Goal: Task Accomplishment & Management: Manage account settings

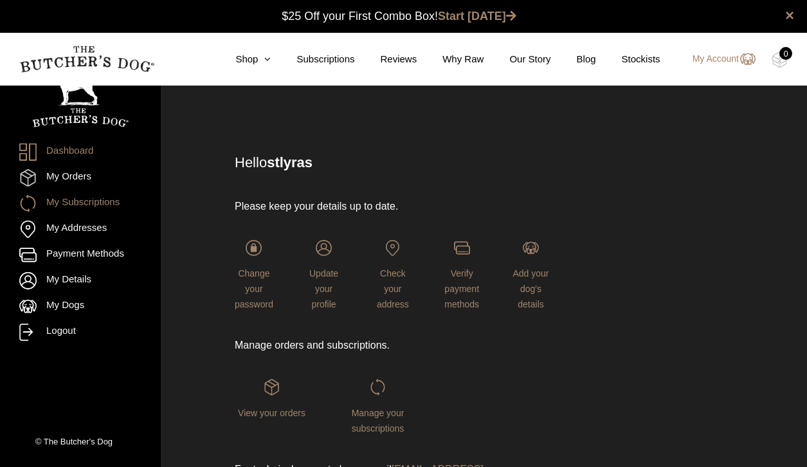
click at [91, 209] on link "My Subscriptions" at bounding box center [80, 203] width 122 height 17
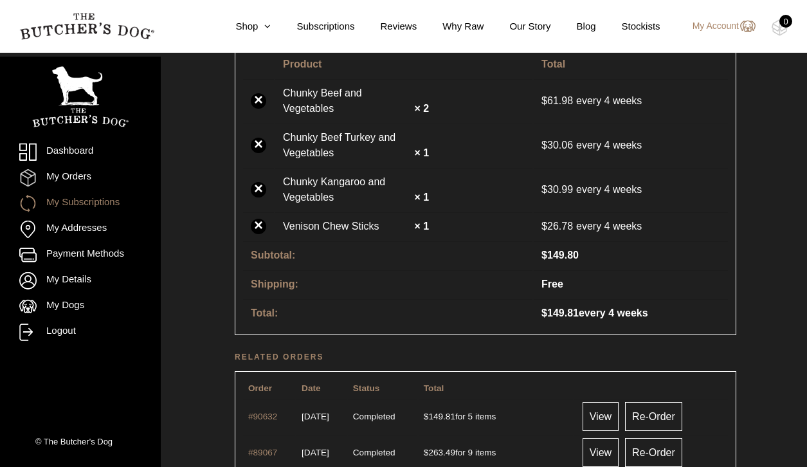
scroll to position [400, 0]
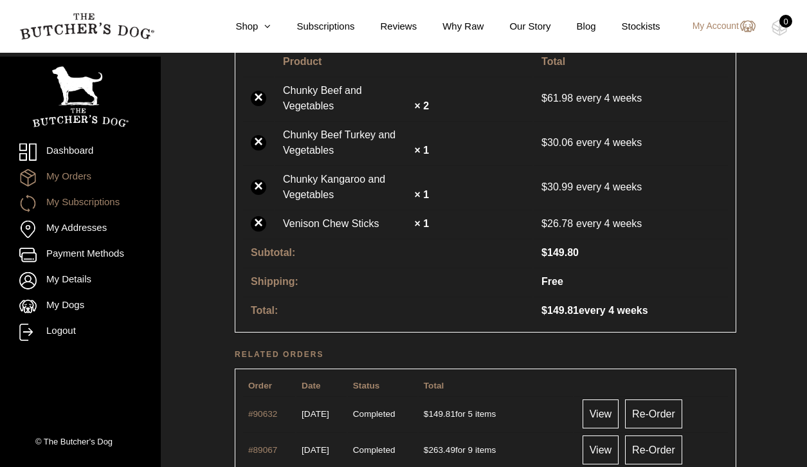
click at [64, 176] on link "My Orders" at bounding box center [80, 177] width 122 height 17
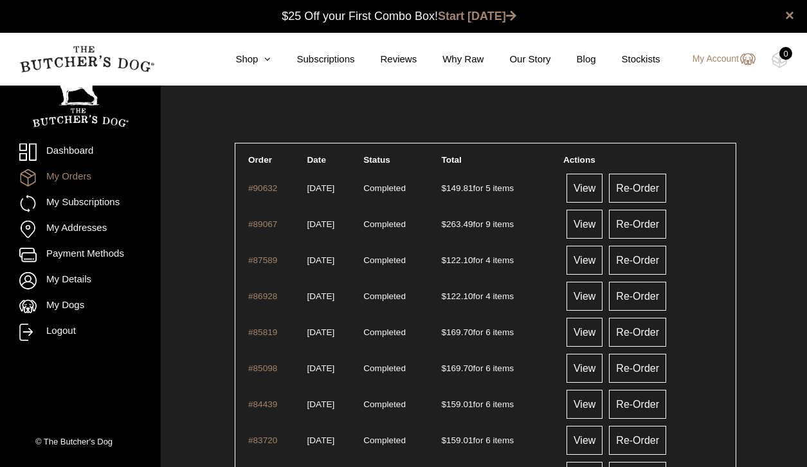
scroll to position [1, 0]
click at [123, 204] on link "My Subscriptions" at bounding box center [80, 203] width 122 height 17
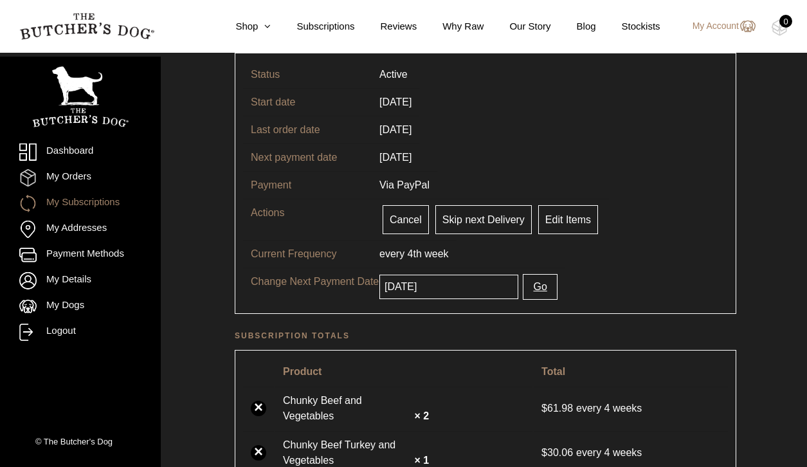
scroll to position [110, 0]
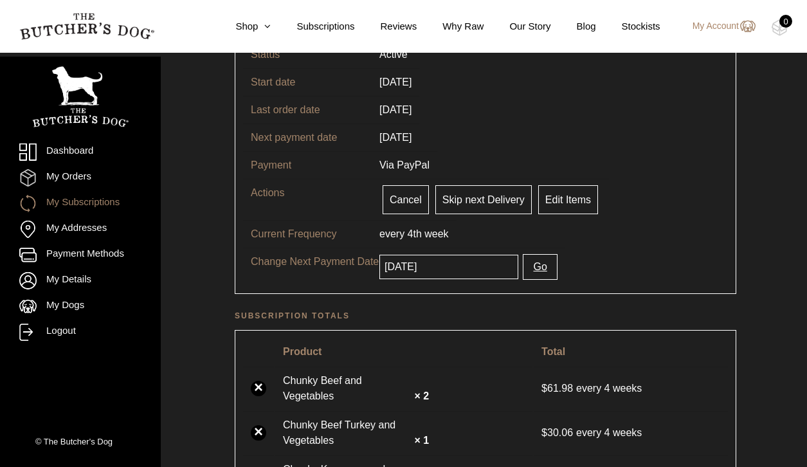
click at [561, 215] on td "Cancel Pause Skip next Delivery Deliver now. Keep schedule Edit Items" at bounding box center [490, 199] width 237 height 41
click at [565, 201] on link "Edit Items" at bounding box center [568, 199] width 60 height 29
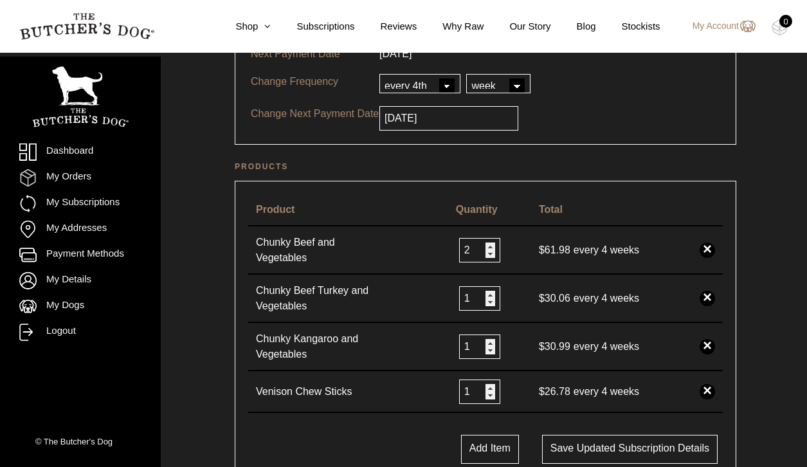
scroll to position [195, 0]
click at [711, 388] on link "×" at bounding box center [707, 390] width 15 height 15
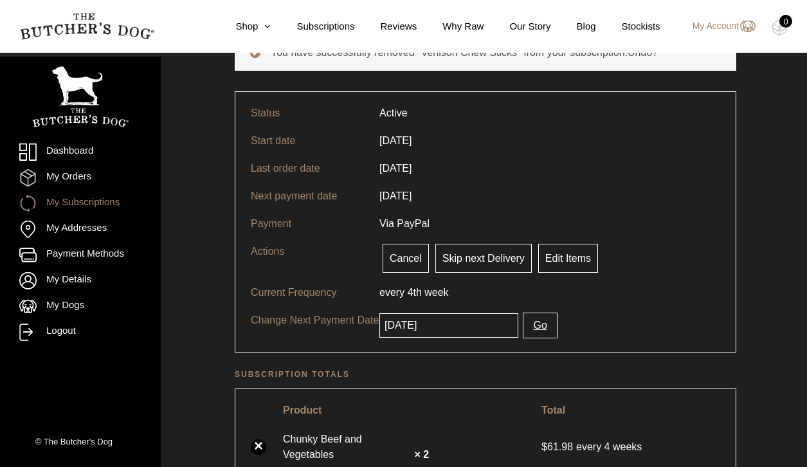
scroll to position [108, 0]
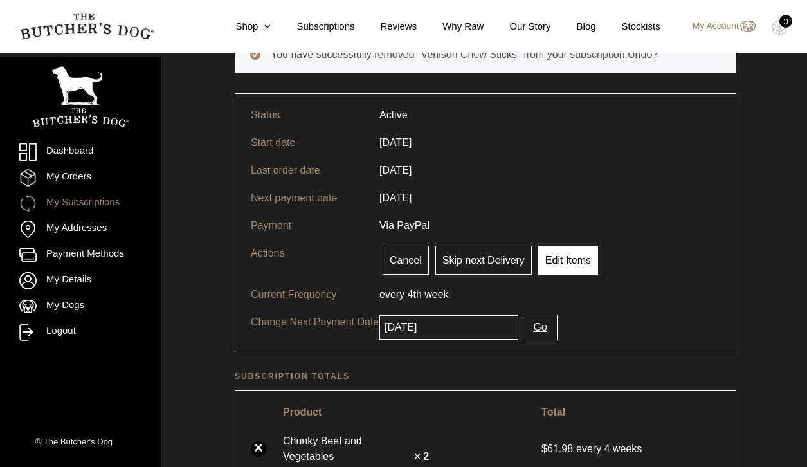
click at [561, 266] on link "Edit Items" at bounding box center [568, 260] width 60 height 29
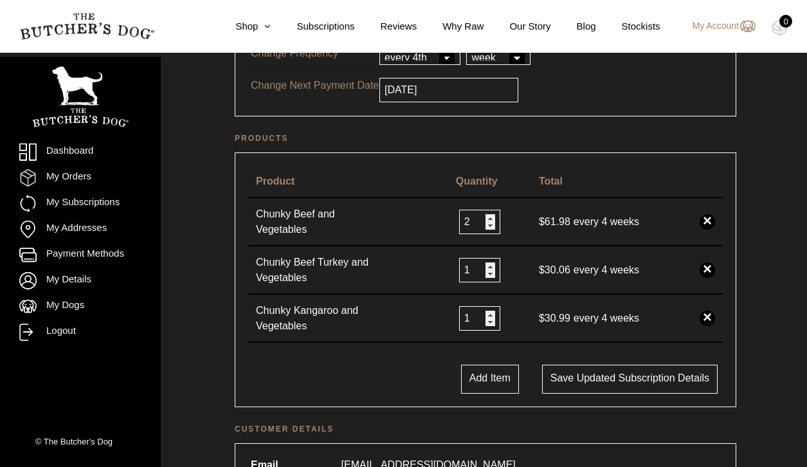
scroll to position [225, 0]
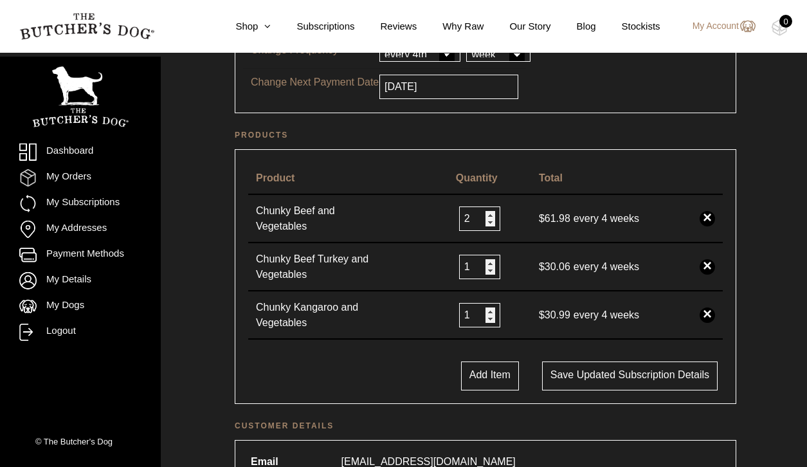
type input "2"
click at [489, 313] on input "2" at bounding box center [479, 315] width 41 height 24
type input "3"
click at [487, 215] on input "3" at bounding box center [479, 218] width 41 height 24
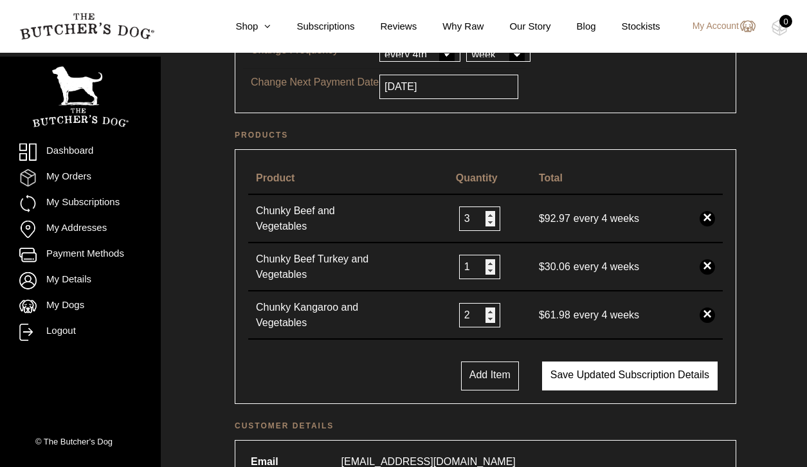
click at [640, 374] on button "Save updated subscription details" at bounding box center [630, 375] width 176 height 29
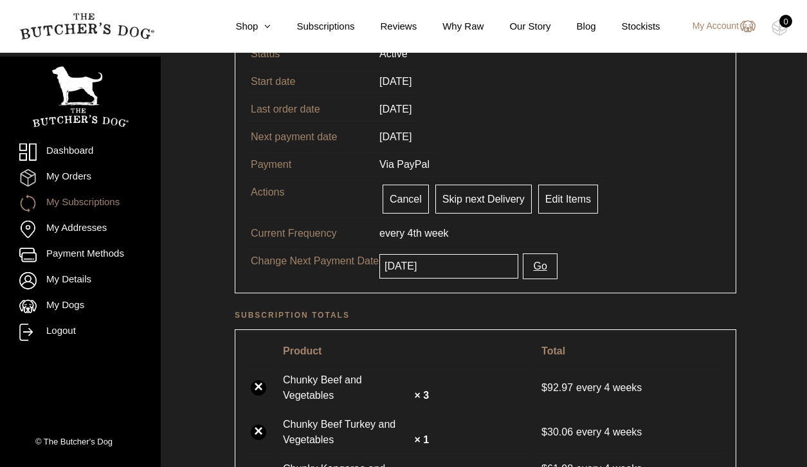
scroll to position [169, 0]
click at [572, 196] on link "Edit Items" at bounding box center [568, 199] width 60 height 29
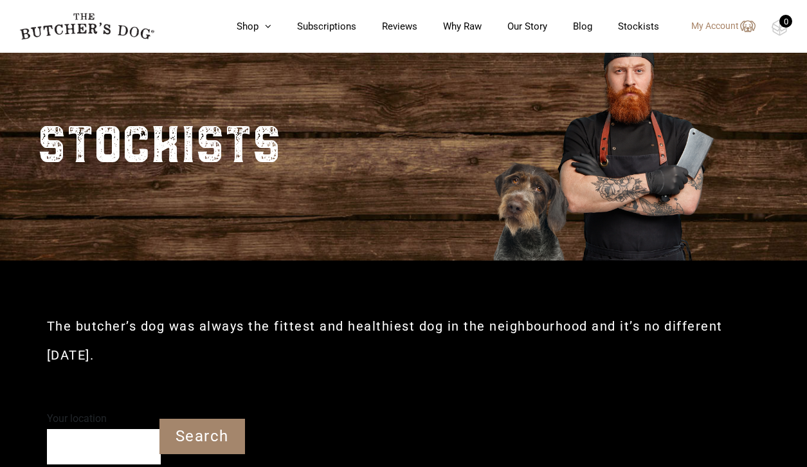
type input "2193"
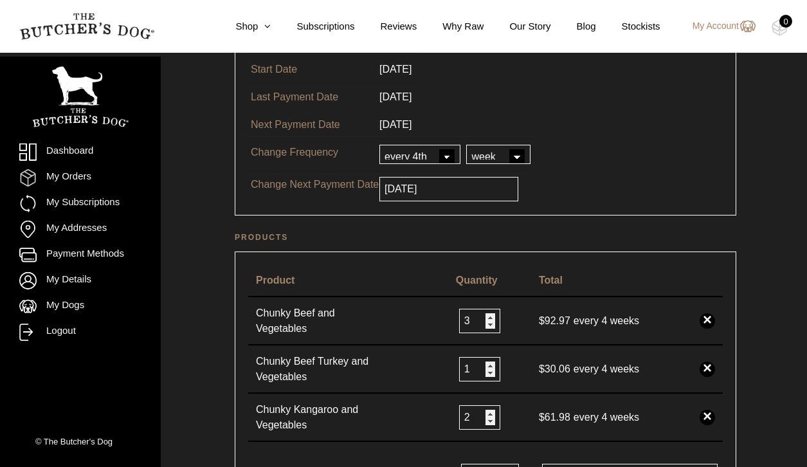
scroll to position [138, 0]
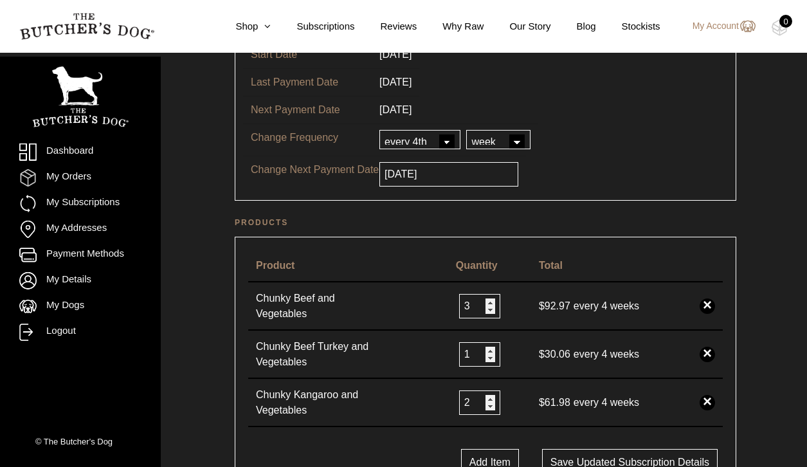
click at [489, 313] on input "3" at bounding box center [479, 306] width 41 height 24
type input "2"
click at [486, 309] on input "2" at bounding box center [479, 306] width 41 height 24
click at [394, 346] on td "Chunky Beef Turkey and Vegetables" at bounding box center [348, 355] width 200 height 48
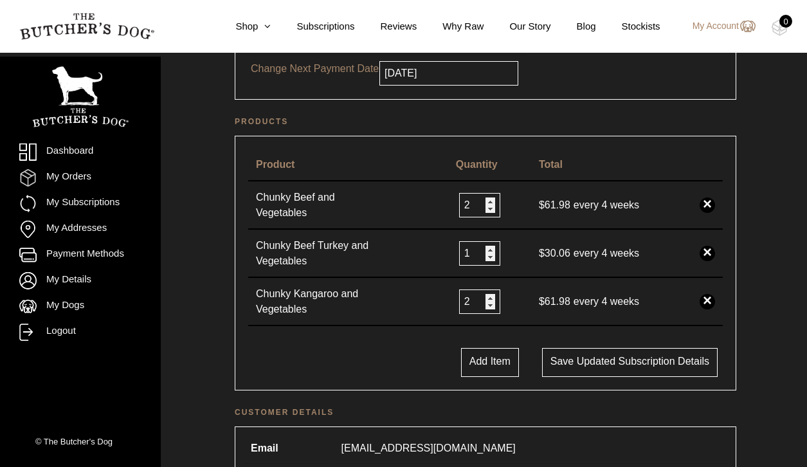
scroll to position [244, 0]
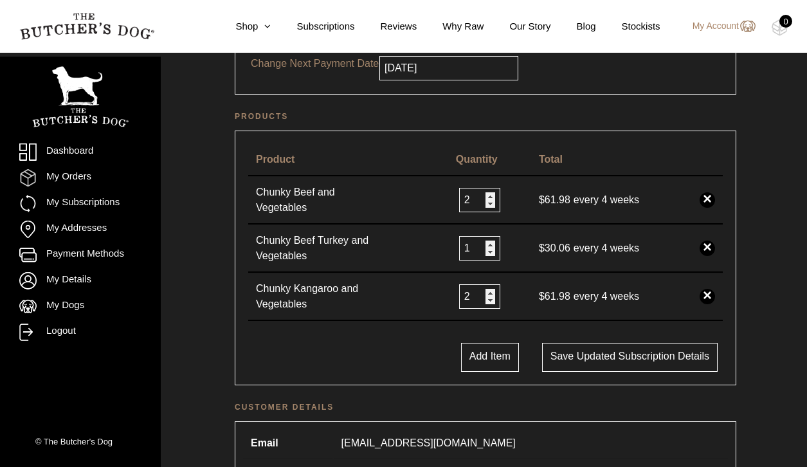
type input "1"
click at [487, 301] on input "1" at bounding box center [479, 296] width 41 height 24
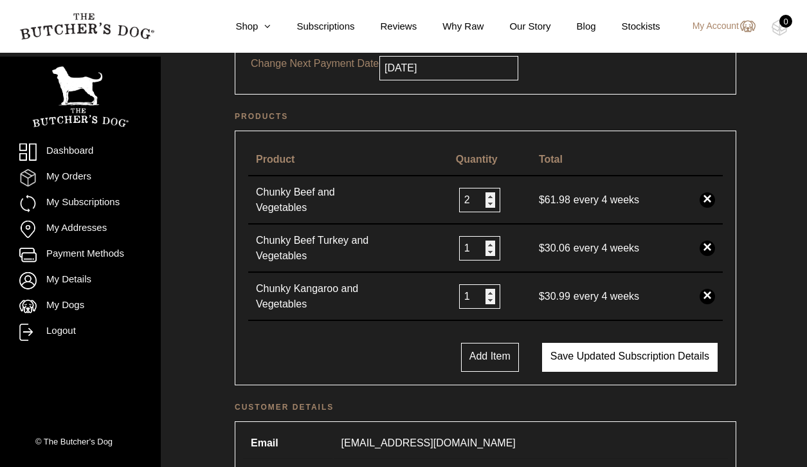
click at [621, 354] on button "Save updated subscription details" at bounding box center [630, 357] width 176 height 29
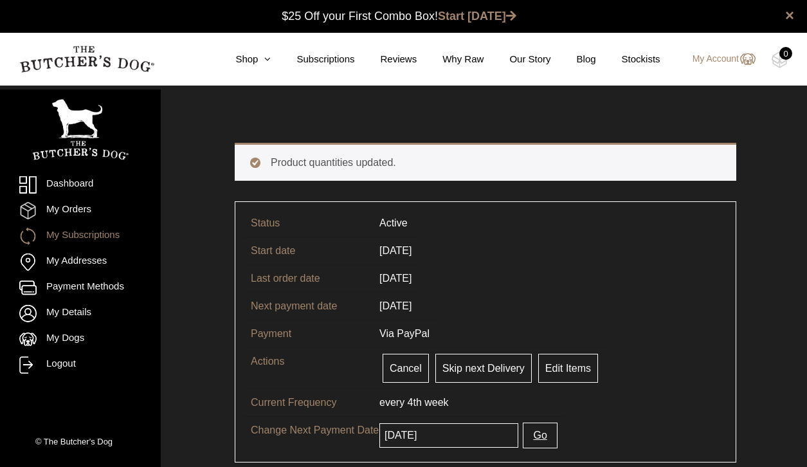
click at [486, 444] on input "[DATE]" at bounding box center [448, 435] width 139 height 24
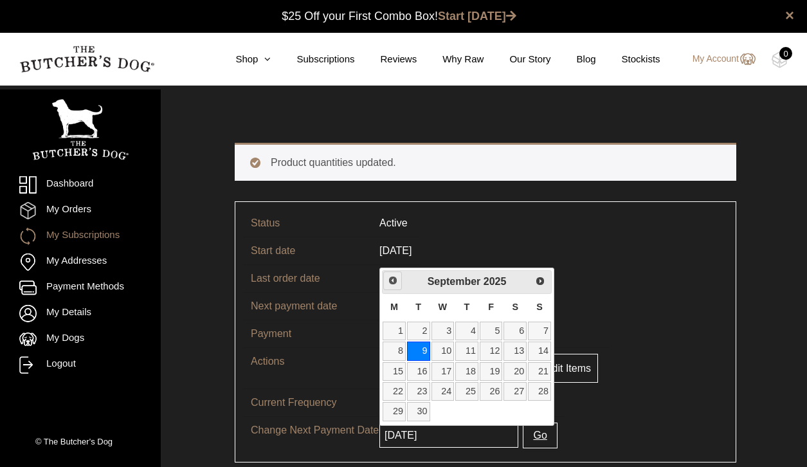
click at [392, 283] on span "Previous" at bounding box center [393, 280] width 10 height 10
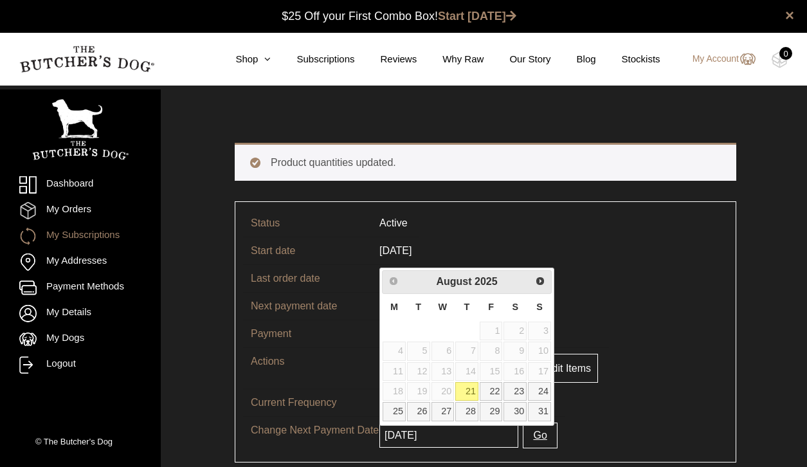
click at [469, 388] on link "21" at bounding box center [466, 391] width 23 height 19
type input "2025-08-21"
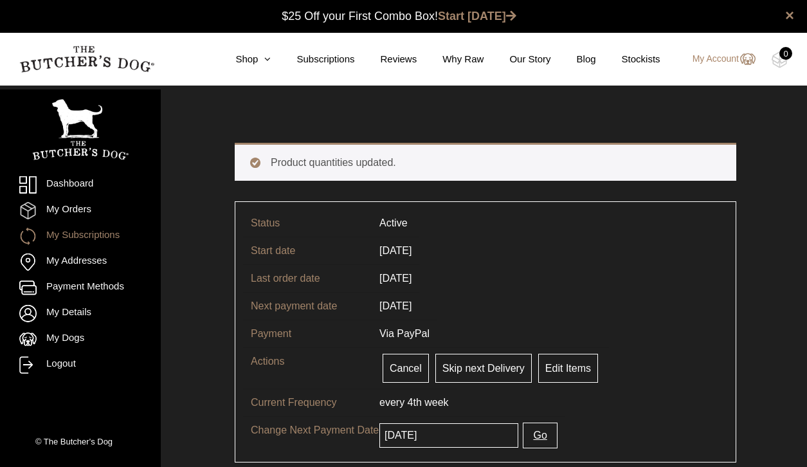
click at [402, 403] on span "every 4th" at bounding box center [400, 402] width 42 height 11
click at [541, 438] on button "Go" at bounding box center [540, 435] width 34 height 26
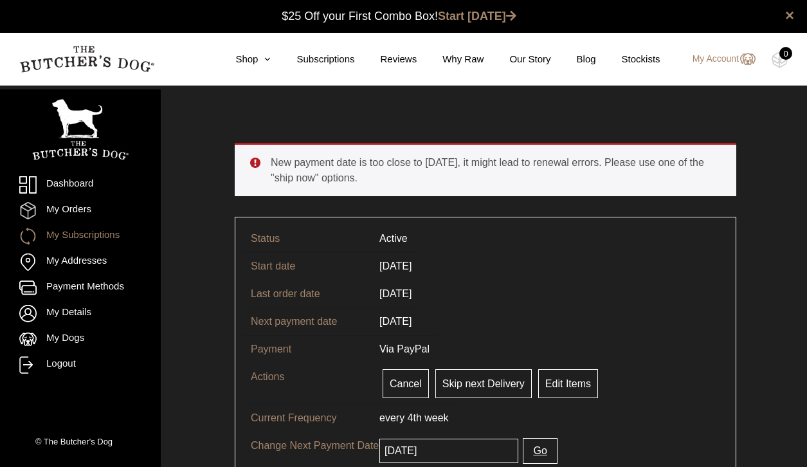
scroll to position [1, 0]
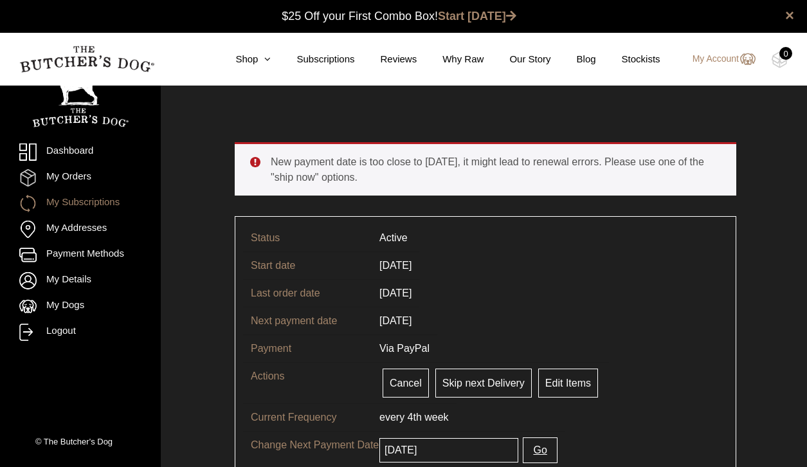
click at [449, 456] on input "[DATE]" at bounding box center [448, 450] width 139 height 24
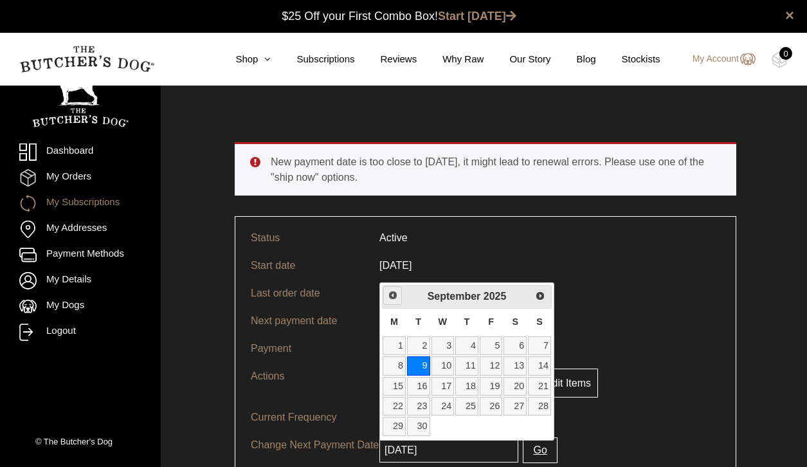
click at [390, 296] on span "Previous" at bounding box center [393, 295] width 10 height 10
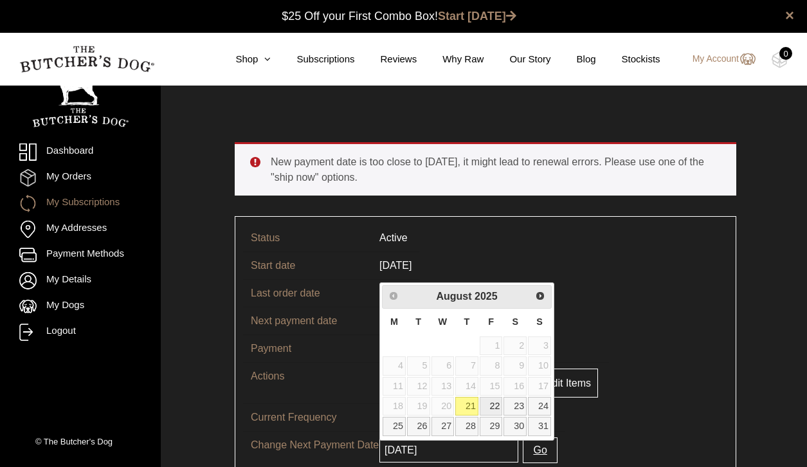
click at [492, 406] on link "22" at bounding box center [491, 406] width 23 height 19
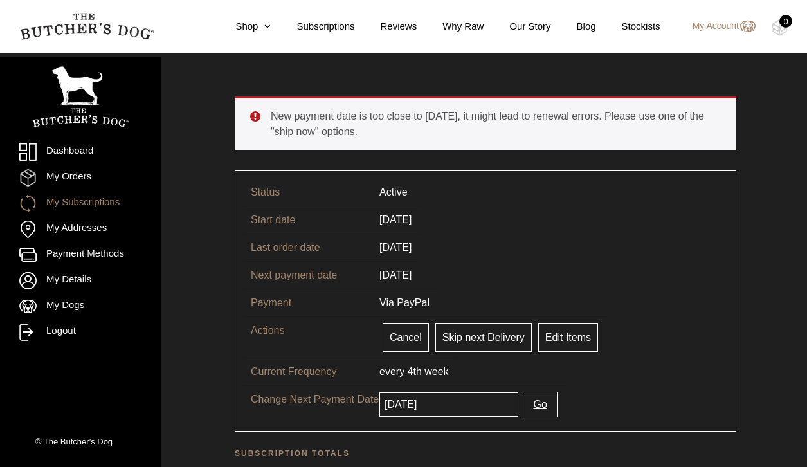
scroll to position [51, 0]
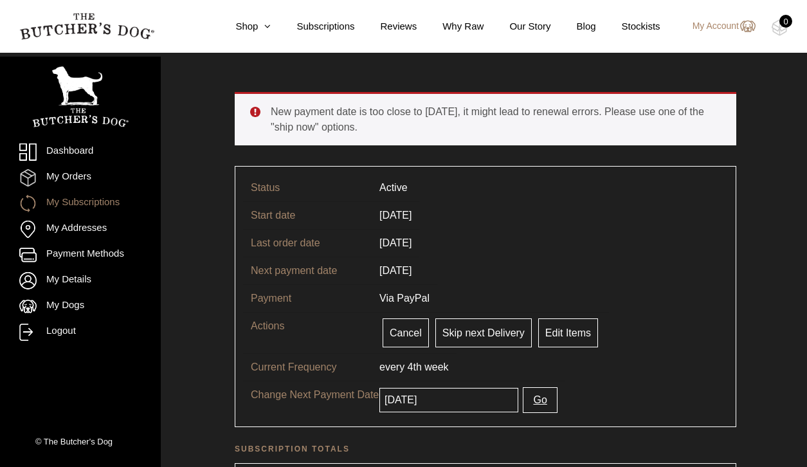
click at [502, 401] on input "2025-08-22" at bounding box center [448, 400] width 139 height 24
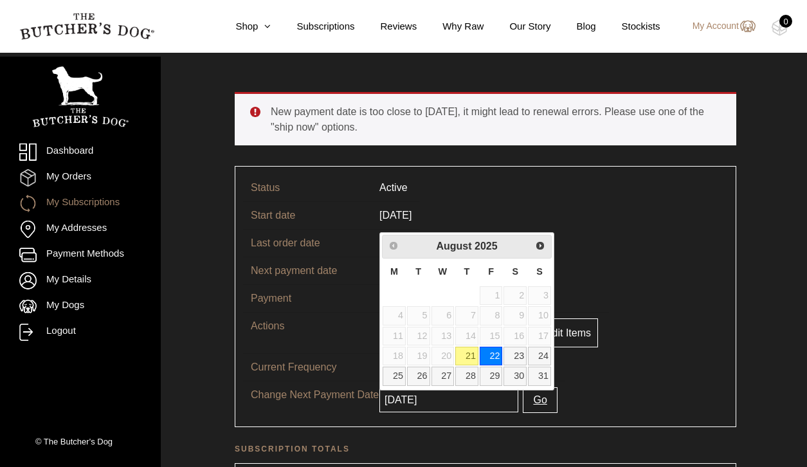
click at [494, 356] on link "22" at bounding box center [491, 356] width 23 height 19
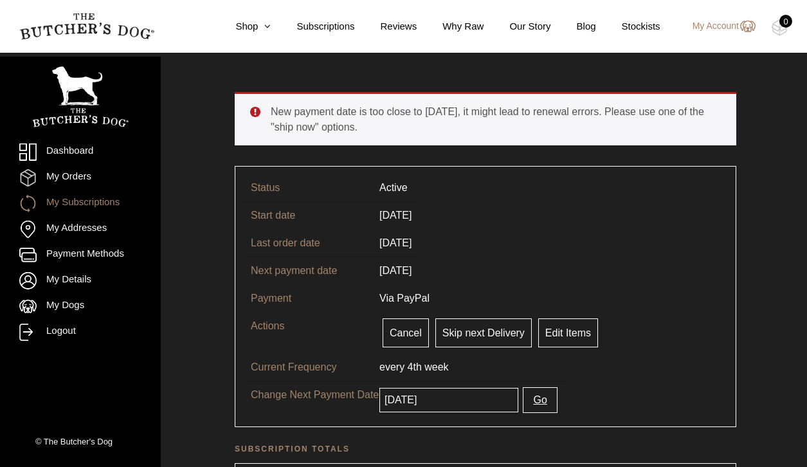
click at [496, 406] on input "2025-08-22" at bounding box center [448, 400] width 139 height 24
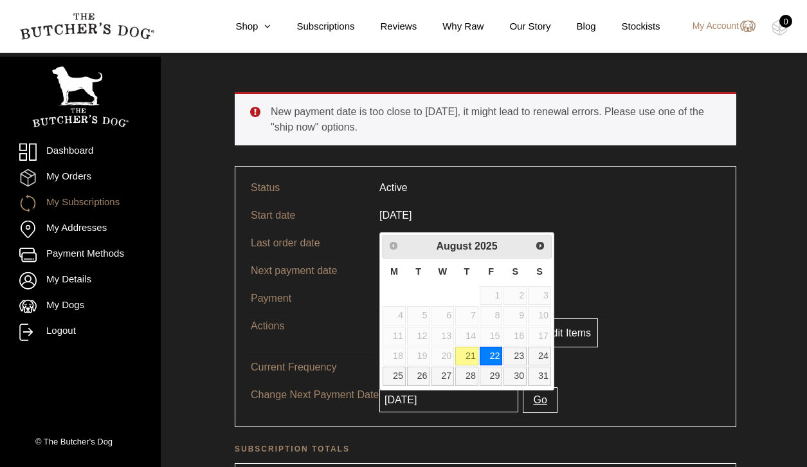
click at [467, 353] on link "21" at bounding box center [466, 356] width 23 height 19
type input "2025-08-21"
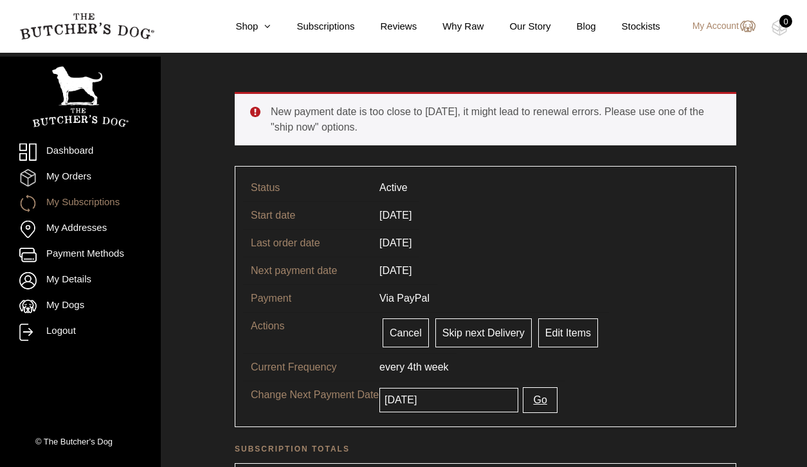
click at [545, 401] on button "Go" at bounding box center [540, 400] width 34 height 26
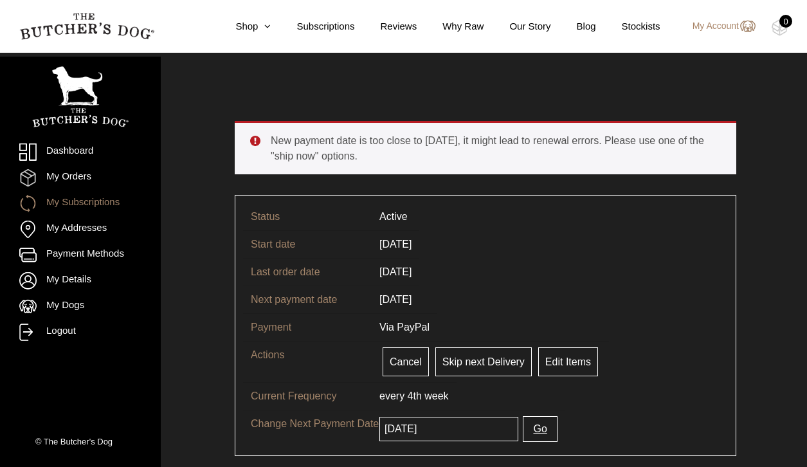
scroll to position [18, 0]
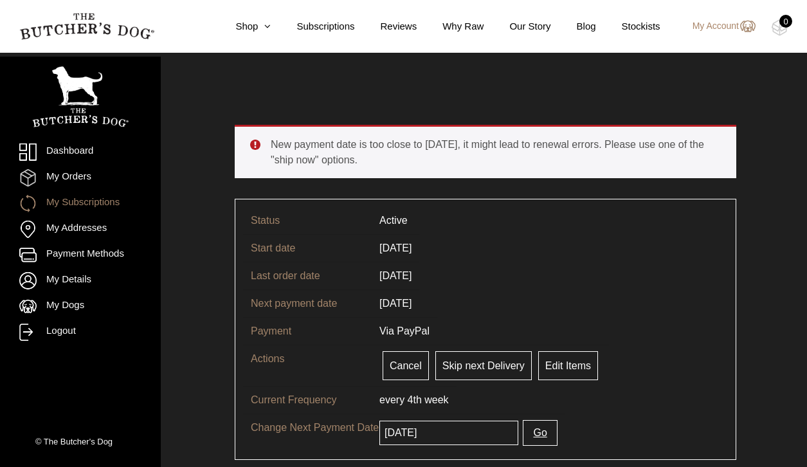
click at [556, 305] on tr "Next payment date [DATE]" at bounding box center [485, 303] width 485 height 28
click at [95, 202] on link "My Subscriptions" at bounding box center [80, 203] width 122 height 17
click at [88, 174] on link "My Orders" at bounding box center [80, 177] width 122 height 17
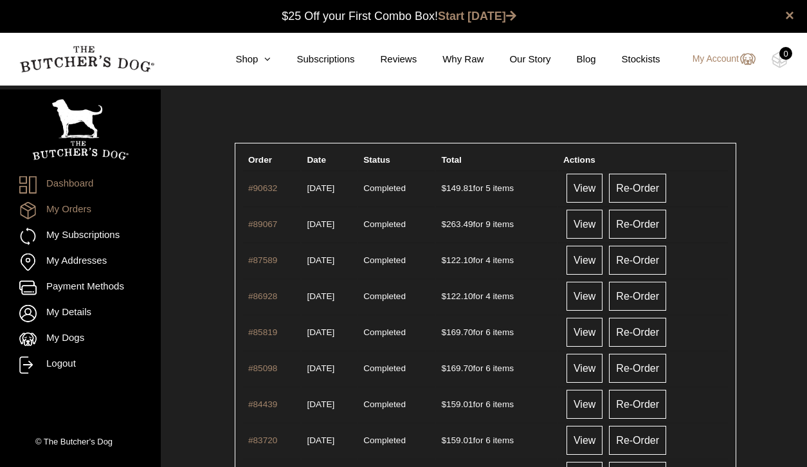
scroll to position [1, 0]
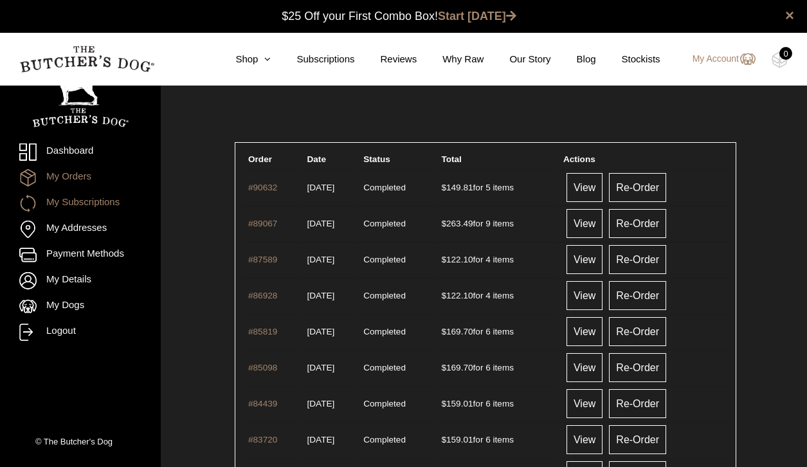
click at [78, 210] on link "My Subscriptions" at bounding box center [80, 203] width 122 height 17
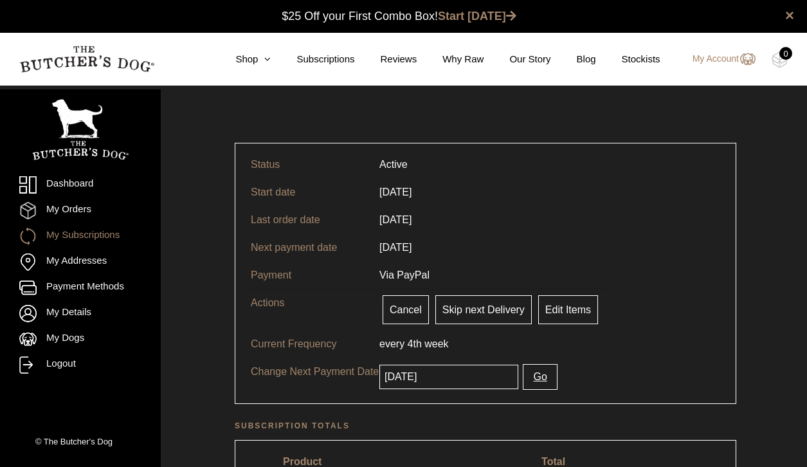
scroll to position [1, 0]
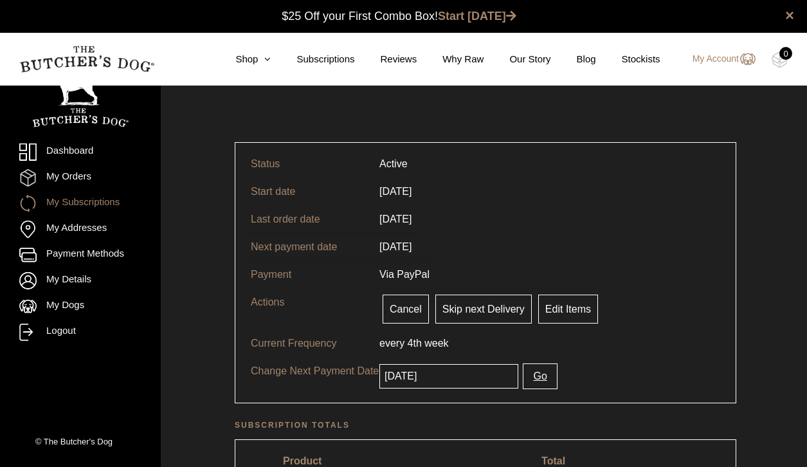
click at [473, 376] on input "[DATE]" at bounding box center [448, 376] width 139 height 24
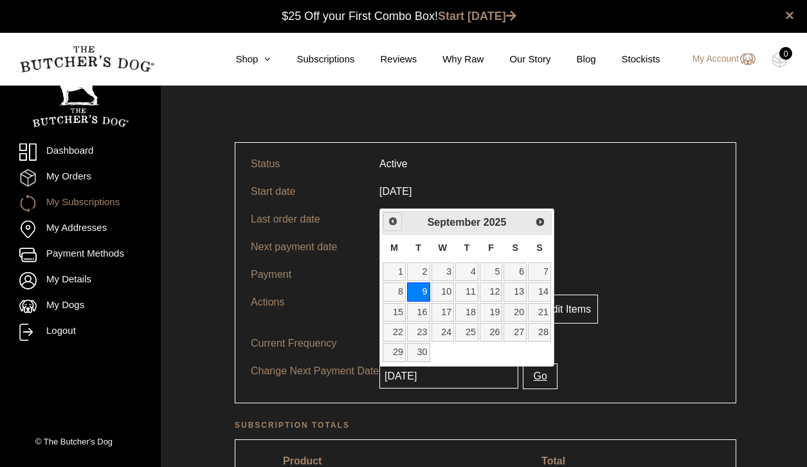
click at [391, 226] on span "Previous" at bounding box center [393, 221] width 10 height 10
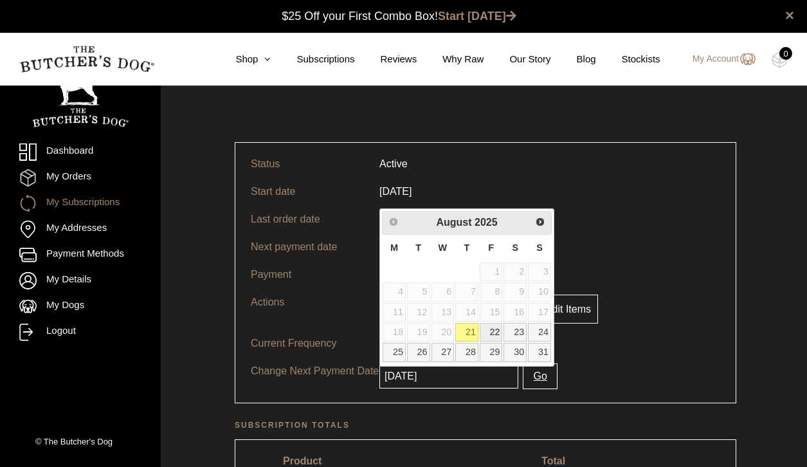
click at [489, 332] on link "22" at bounding box center [491, 332] width 23 height 19
type input "2025-08-22"
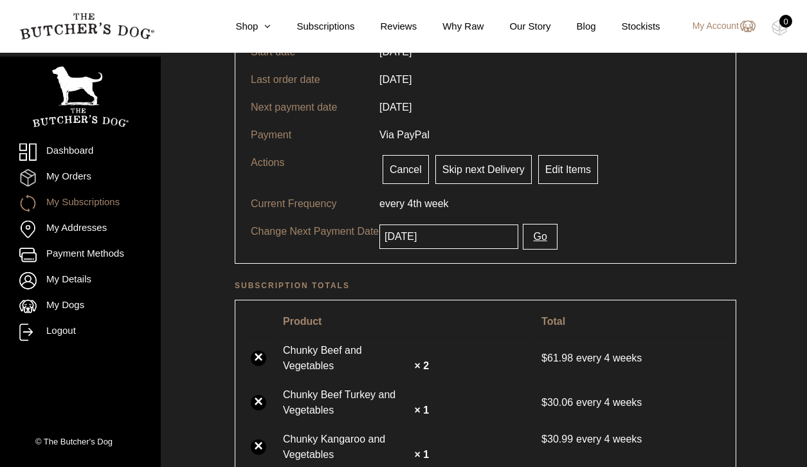
scroll to position [159, 0]
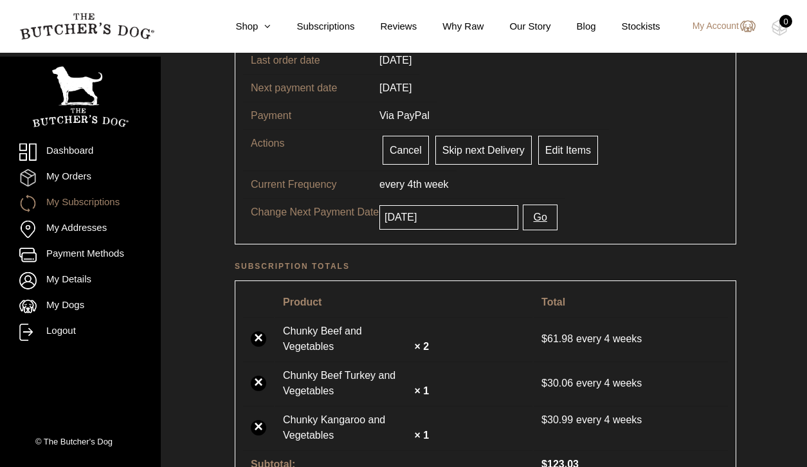
click at [538, 214] on button "Go" at bounding box center [540, 217] width 34 height 26
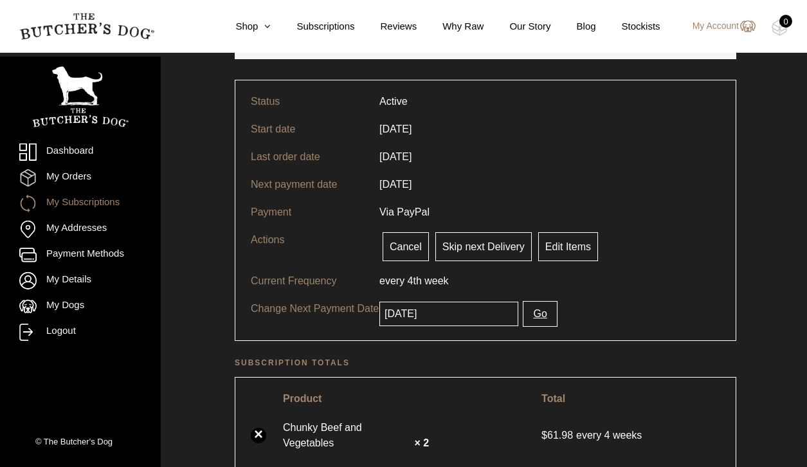
scroll to position [142, 0]
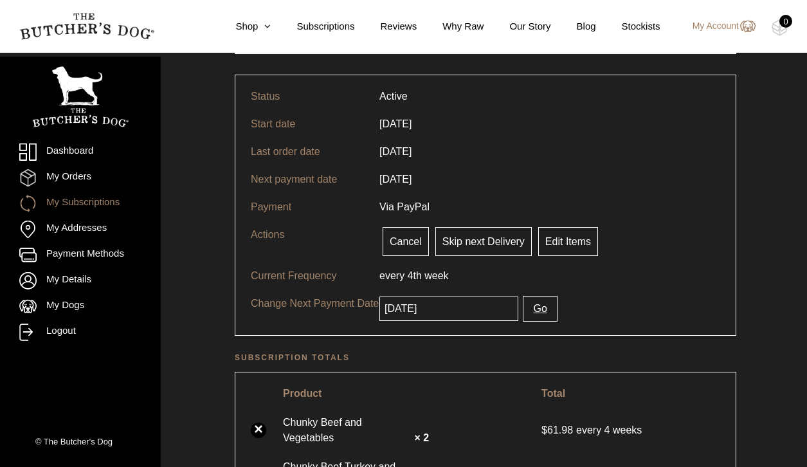
click at [439, 316] on input "[DATE]" at bounding box center [448, 308] width 139 height 24
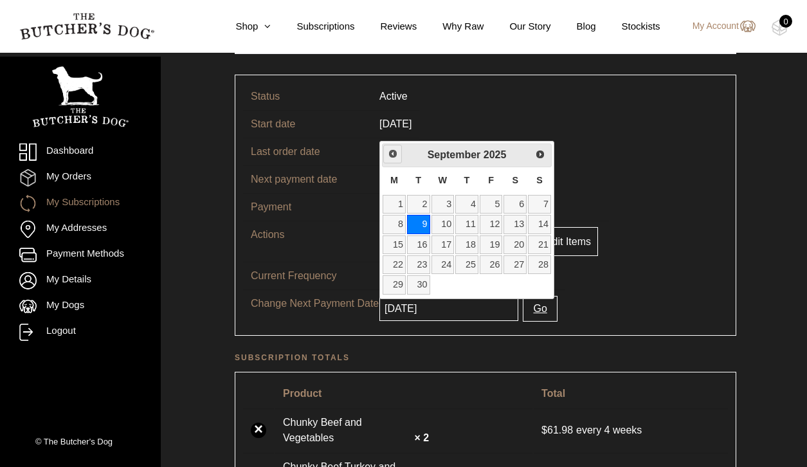
click at [395, 158] on span "Previous" at bounding box center [393, 154] width 10 height 10
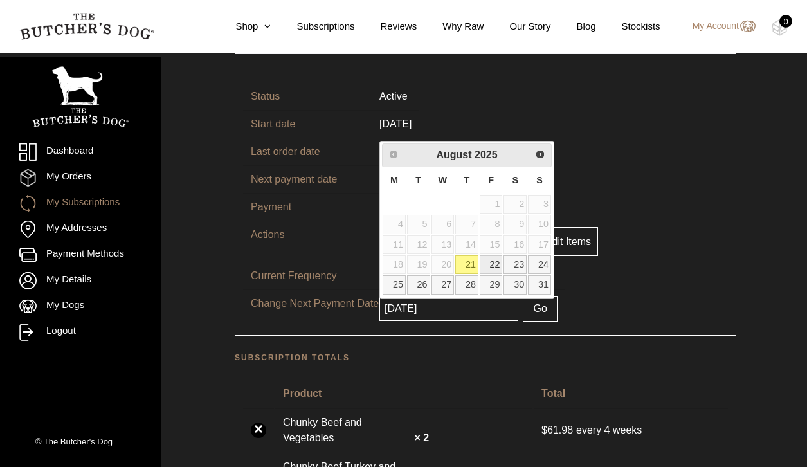
click at [493, 263] on link "22" at bounding box center [491, 264] width 23 height 19
type input "2025-08-22"
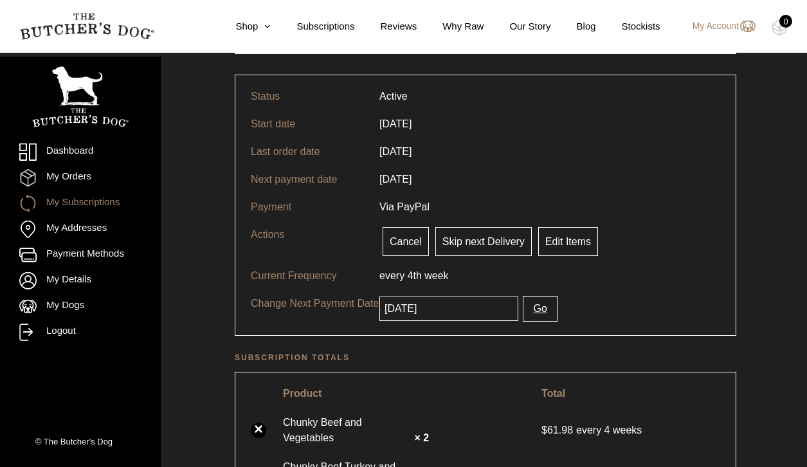
click at [538, 309] on button "Go" at bounding box center [540, 309] width 34 height 26
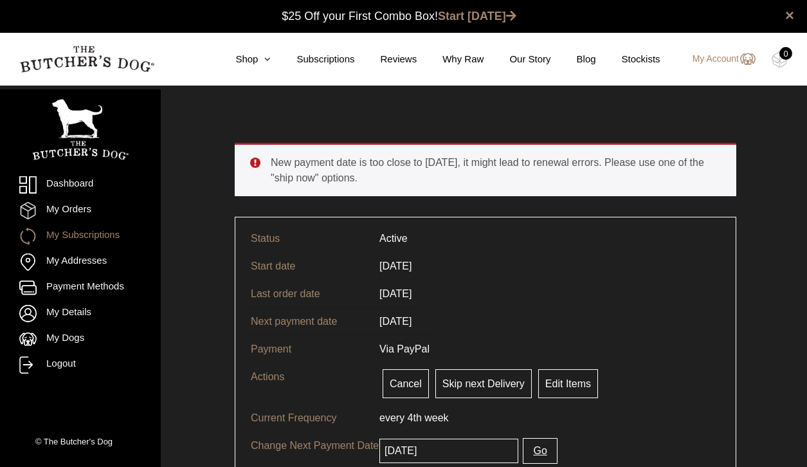
scroll to position [1, 0]
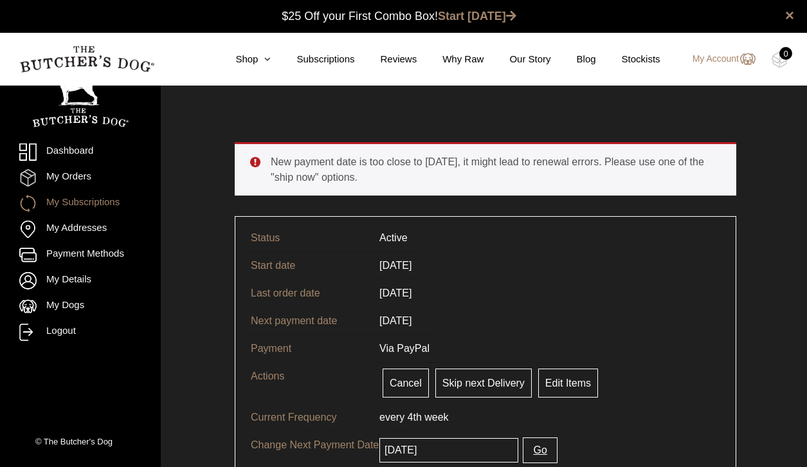
click at [467, 446] on input "[DATE]" at bounding box center [448, 450] width 139 height 24
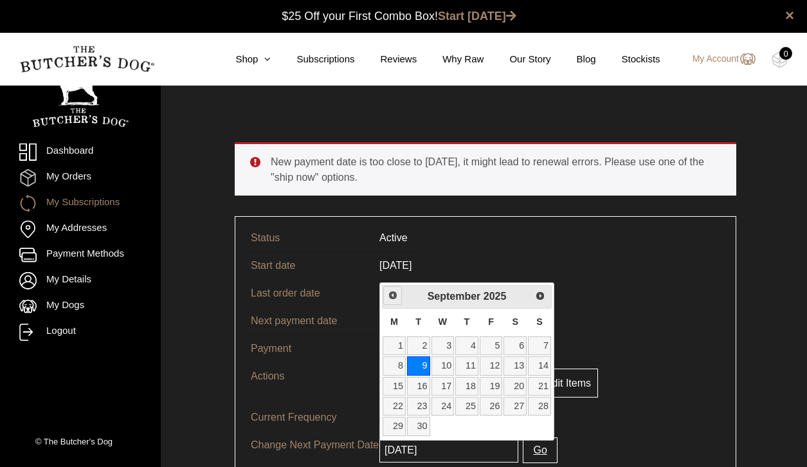
click at [390, 296] on span "Previous" at bounding box center [393, 295] width 10 height 10
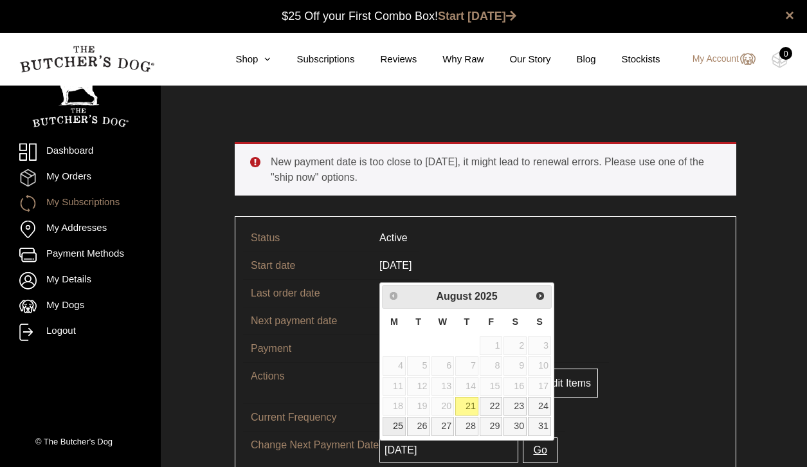
click at [394, 421] on link "25" at bounding box center [394, 426] width 23 height 19
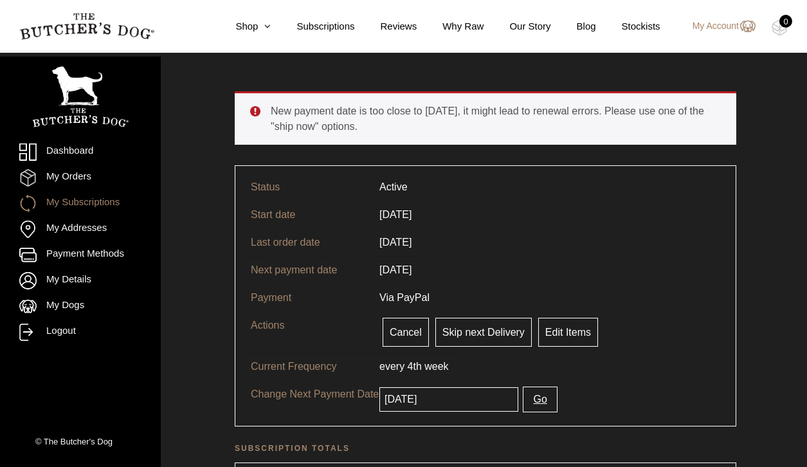
scroll to position [52, 0]
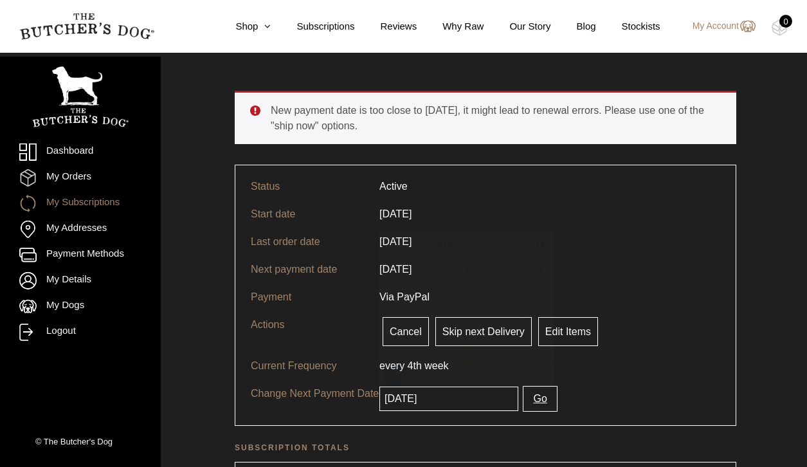
click at [475, 397] on input "[DATE]" at bounding box center [448, 398] width 139 height 24
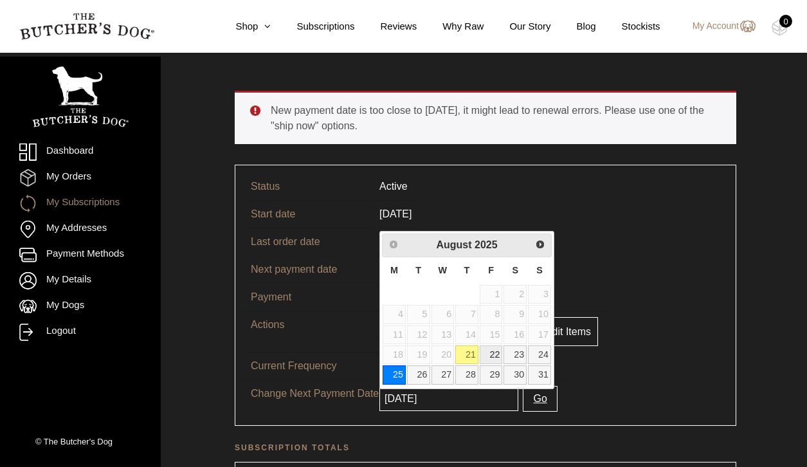
click at [496, 350] on link "22" at bounding box center [491, 354] width 23 height 19
type input "[DATE]"
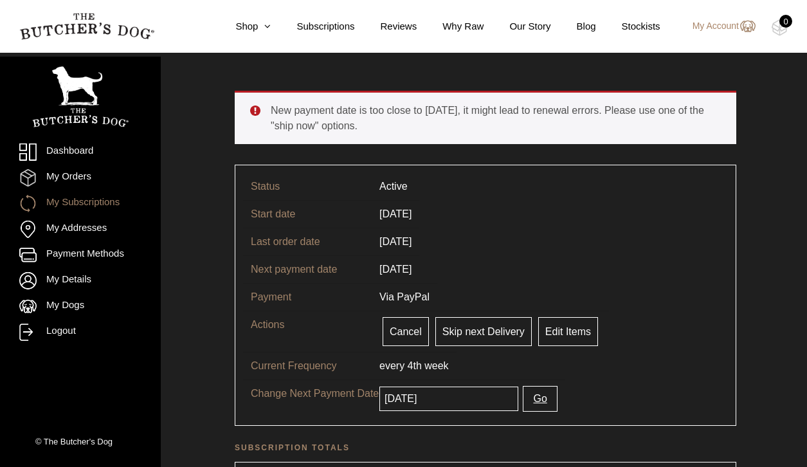
click at [538, 395] on button "Go" at bounding box center [540, 399] width 34 height 26
